Goal: Task Accomplishment & Management: Use online tool/utility

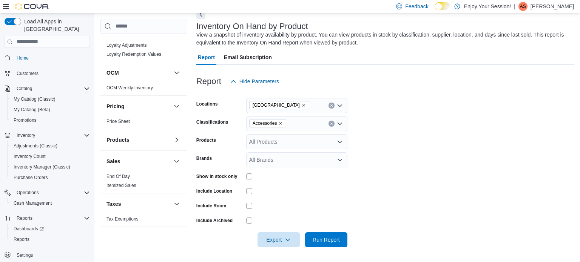
scroll to position [236, 0]
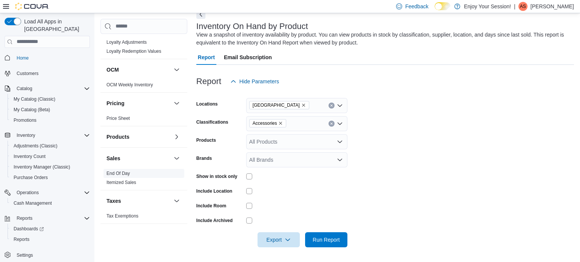
click at [127, 173] on link "End Of Day" at bounding box center [117, 173] width 23 height 5
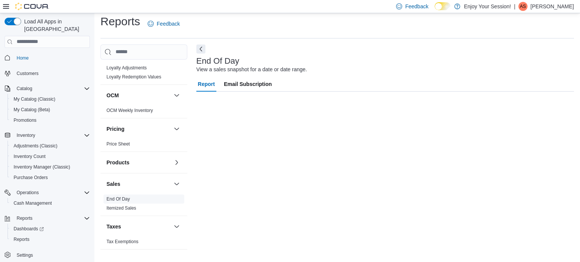
scroll to position [5, 0]
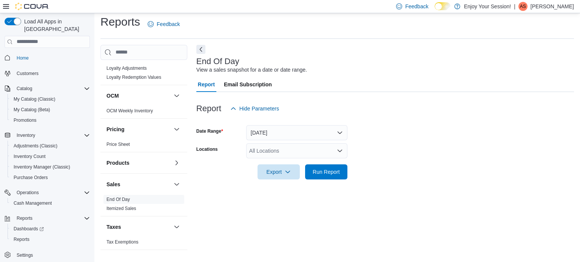
click at [340, 151] on icon "Open list of options" at bounding box center [339, 150] width 5 height 2
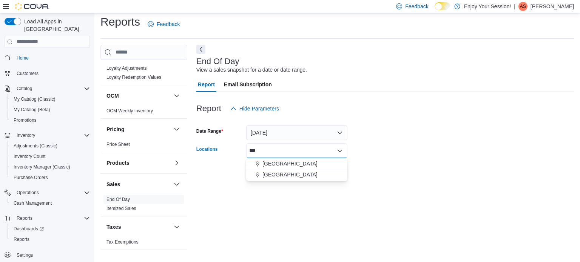
type input "***"
click at [283, 172] on span "[GEOGRAPHIC_DATA]" at bounding box center [289, 175] width 55 height 8
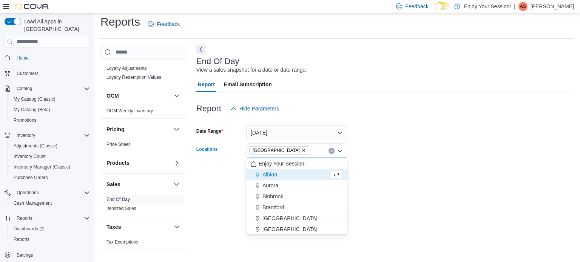
click at [420, 166] on form "Date Range [DATE] Locations [GEOGRAPHIC_DATA] Combo box. Selected. [GEOGRAPHIC_…" at bounding box center [384, 147] width 377 height 63
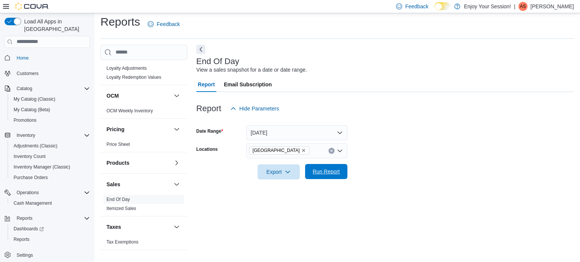
click at [330, 172] on span "Run Report" at bounding box center [326, 172] width 27 height 8
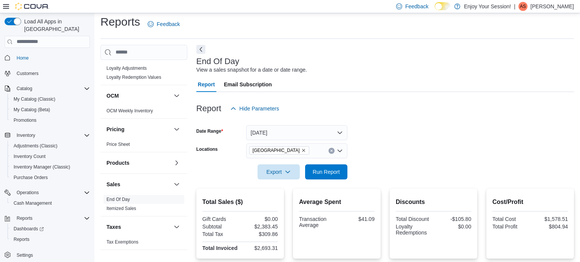
scroll to position [247, 0]
